Goal: Obtain resource: Download file/media

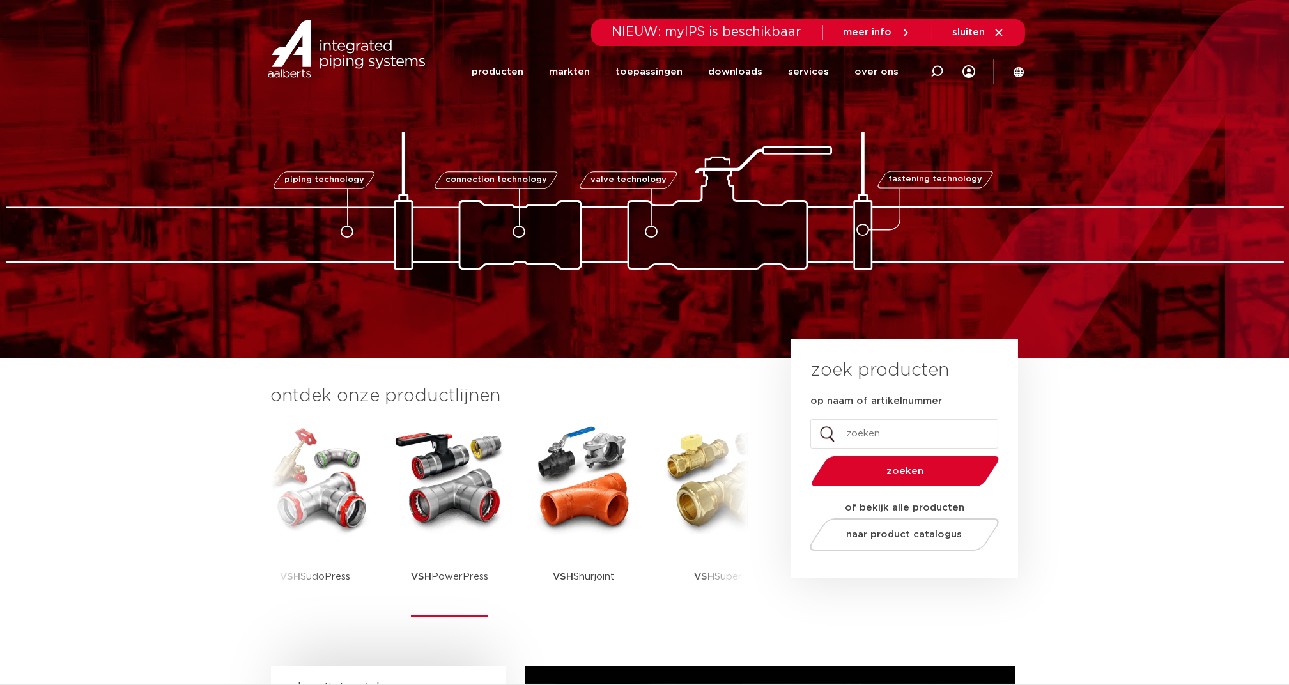
click at [445, 442] on img at bounding box center [449, 479] width 115 height 115
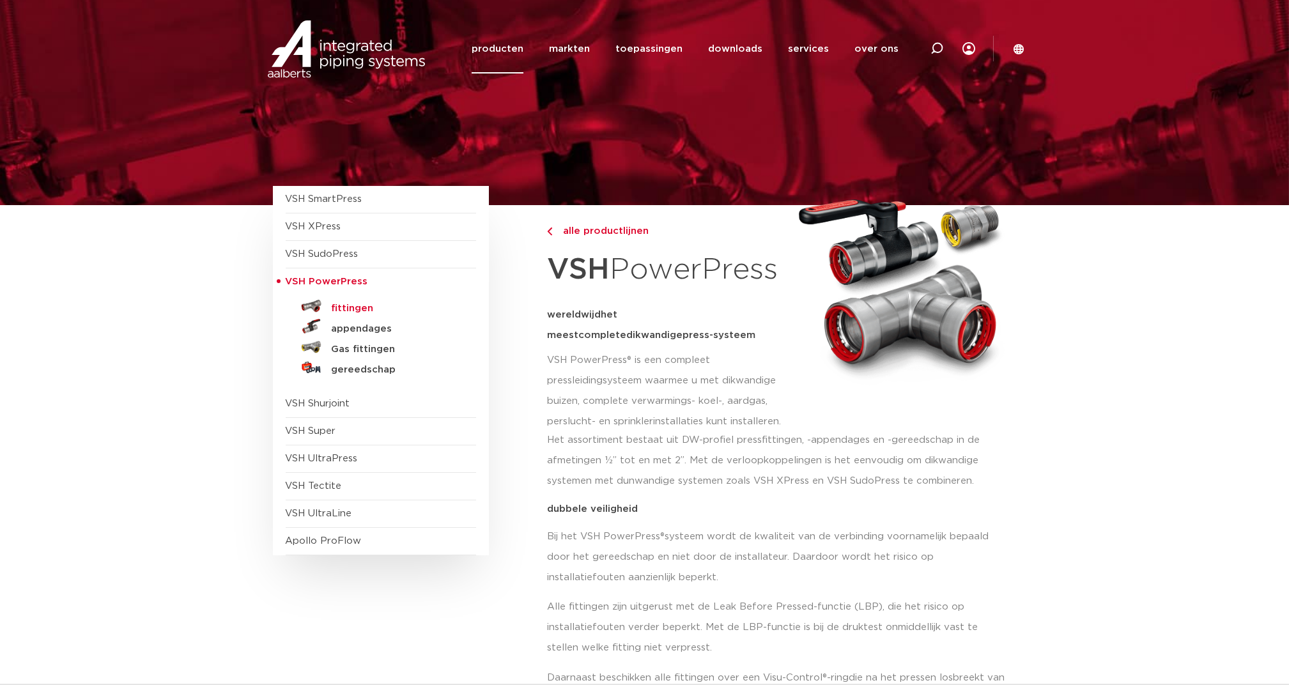
click at [353, 308] on h5 "fittingen" at bounding box center [395, 309] width 127 height 12
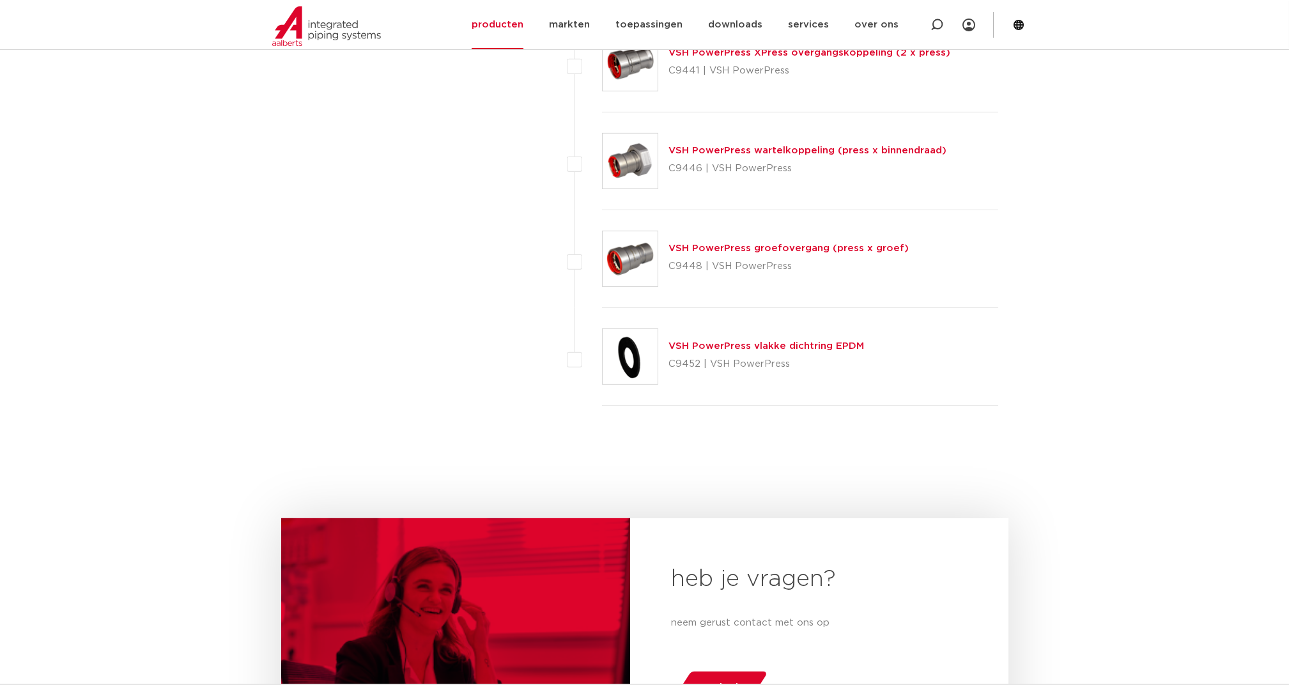
scroll to position [1999, 0]
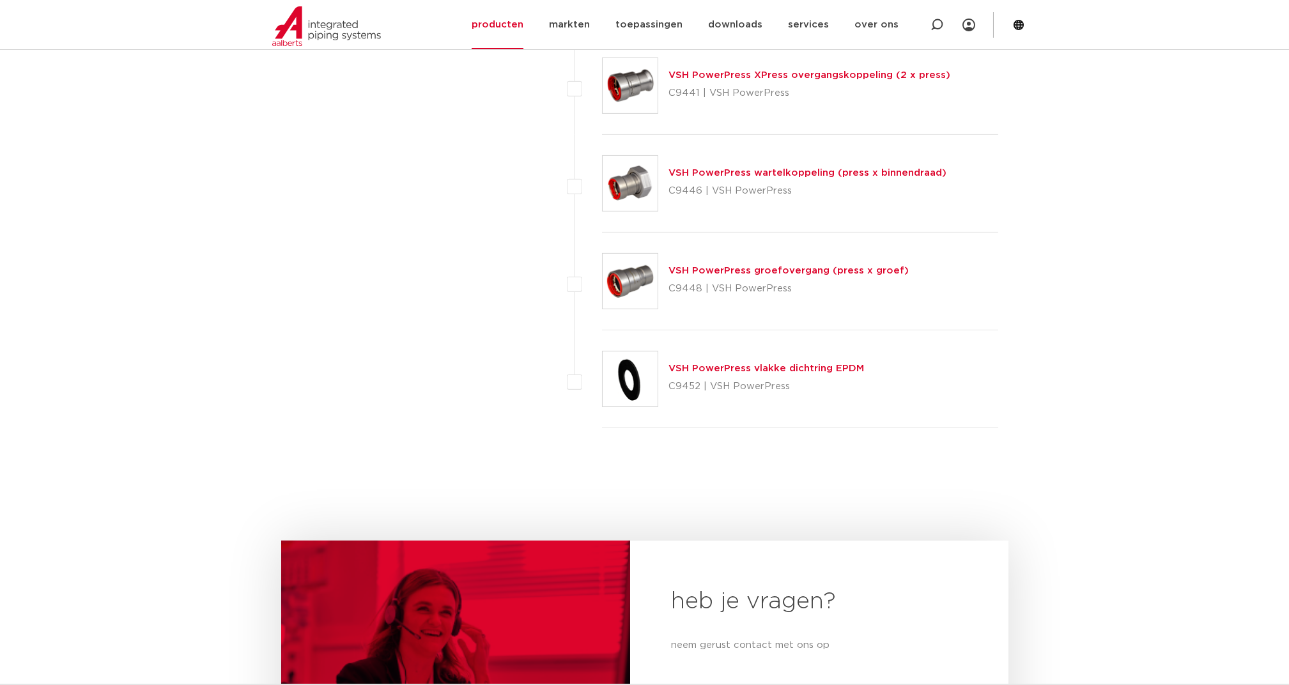
click at [737, 267] on link "VSH PowerPress groefovergang (press x groef)" at bounding box center [788, 271] width 240 height 10
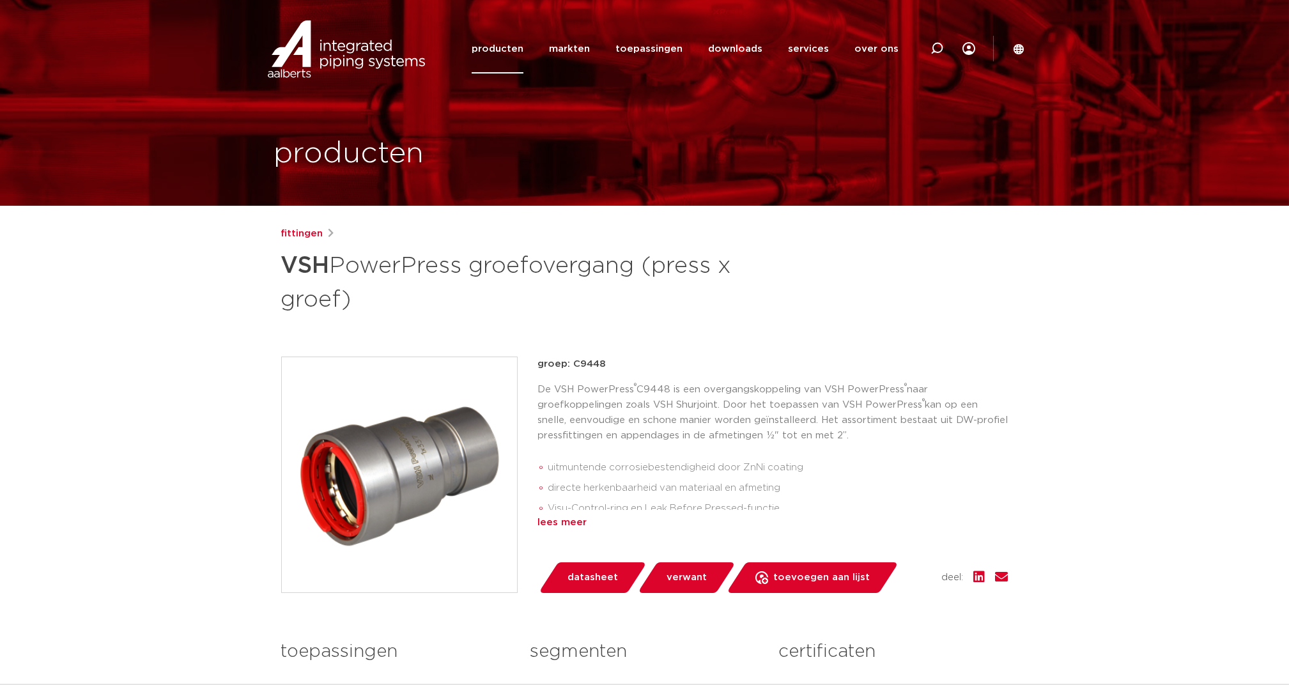
click at [578, 524] on div "lees meer" at bounding box center [773, 522] width 470 height 15
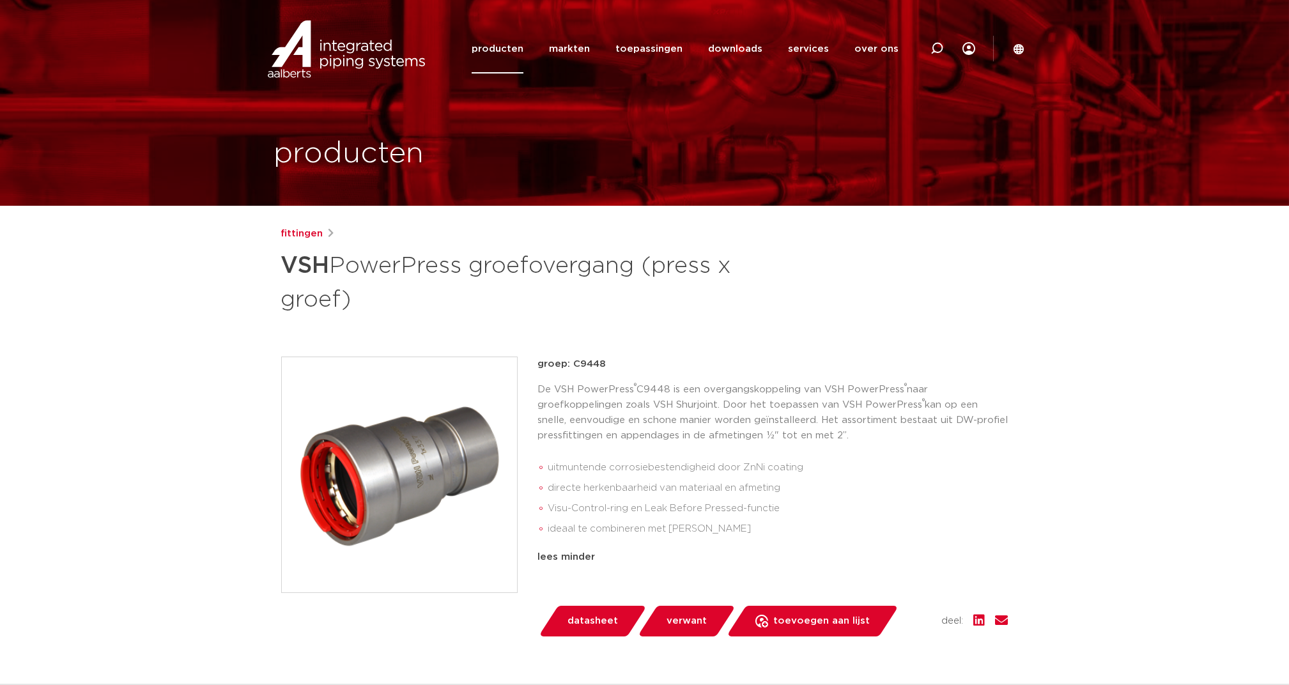
click at [610, 613] on span "datasheet" at bounding box center [592, 621] width 50 height 20
